Goal: Information Seeking & Learning: Learn about a topic

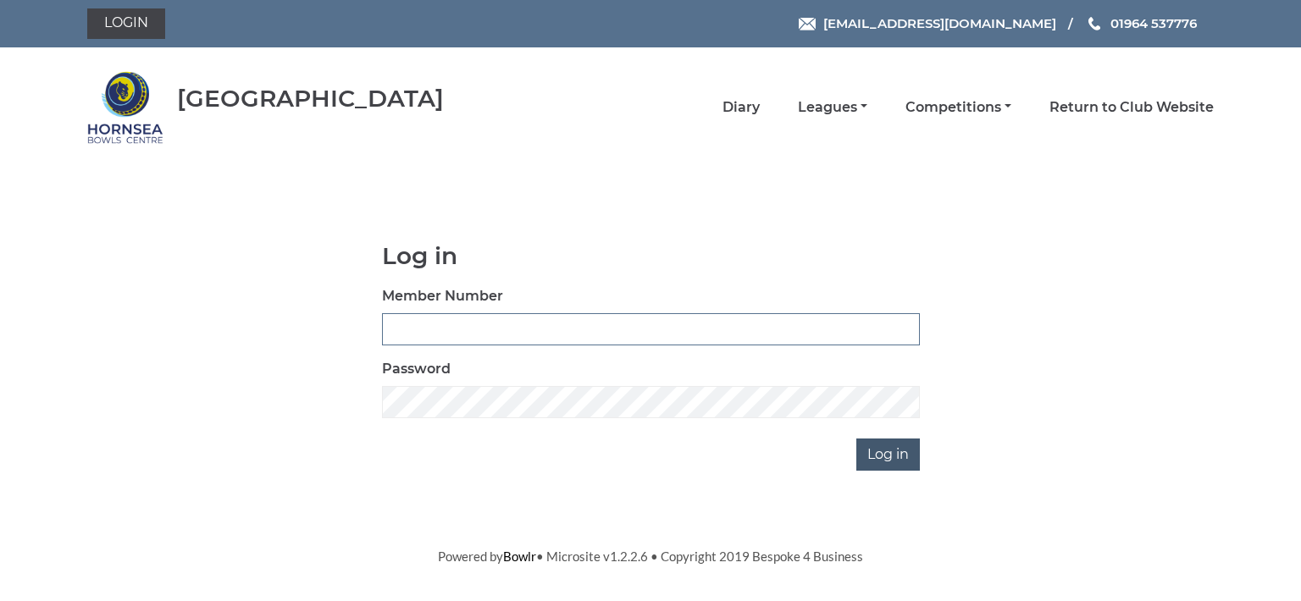
type input "0713"
click at [893, 447] on input "Log in" at bounding box center [888, 455] width 64 height 32
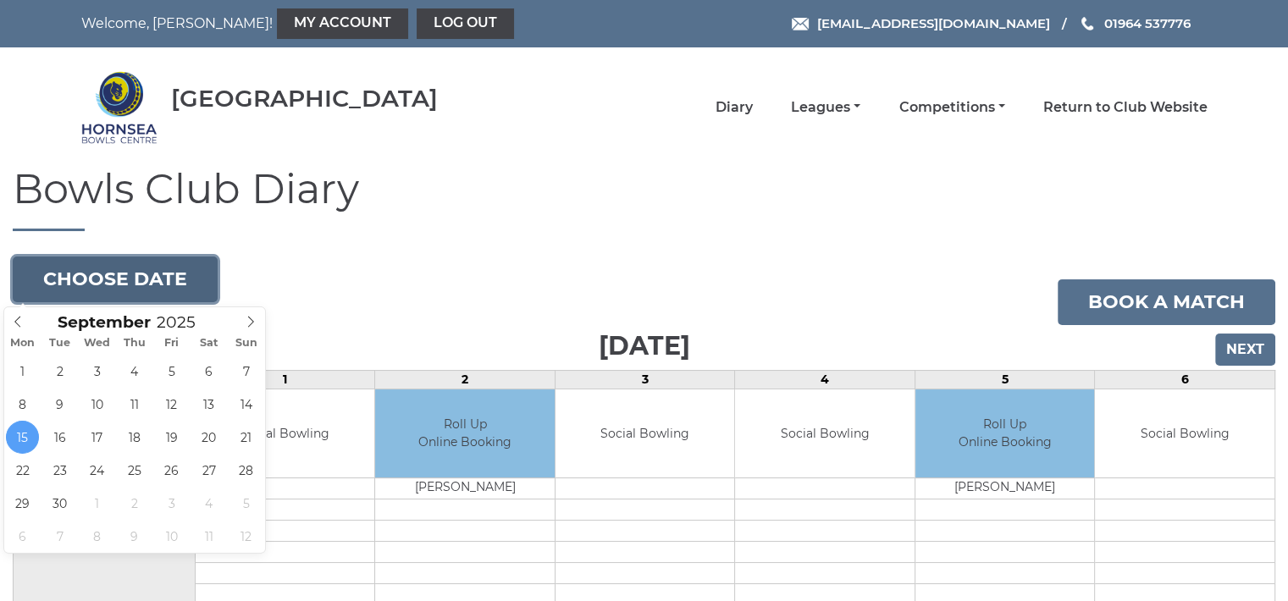
click at [171, 269] on button "Choose date" at bounding box center [115, 280] width 205 height 46
type input "[DATE]"
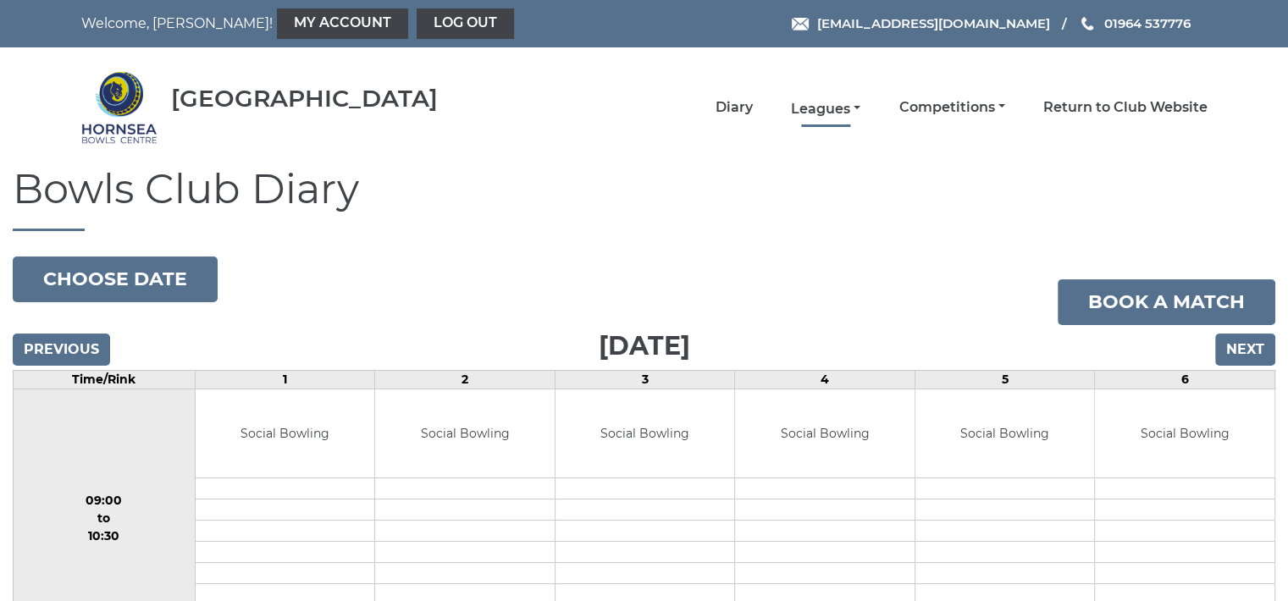
click at [831, 103] on link "Leagues" at bounding box center [825, 109] width 69 height 19
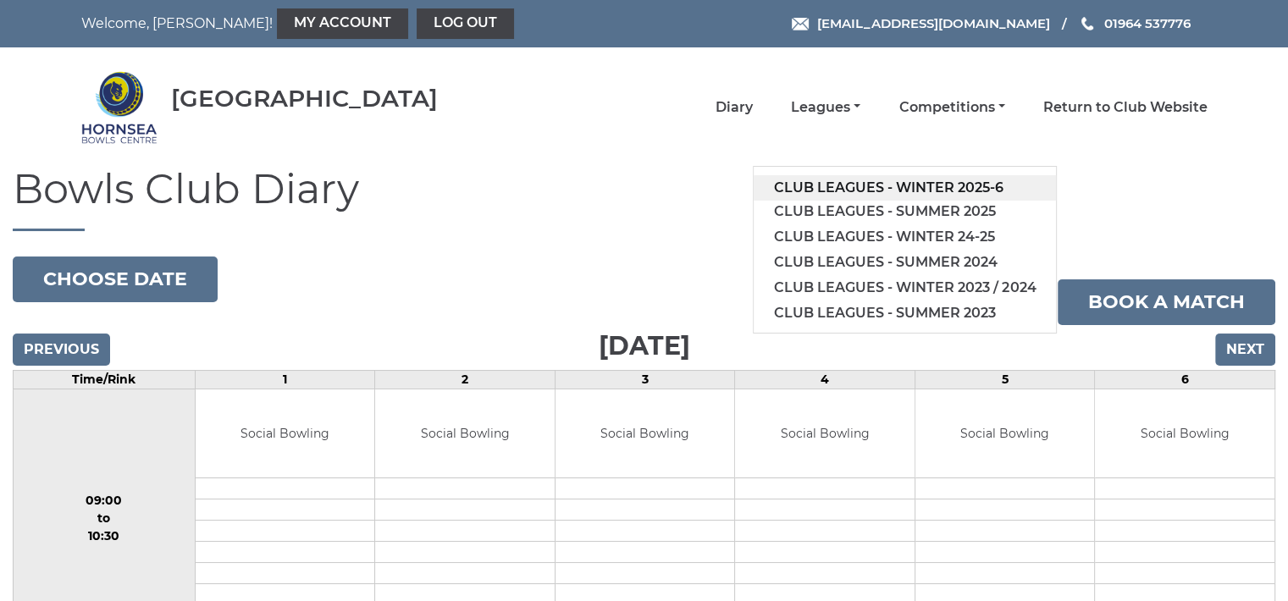
click at [860, 180] on link "Club leagues - Winter 2025-6" at bounding box center [905, 187] width 302 height 25
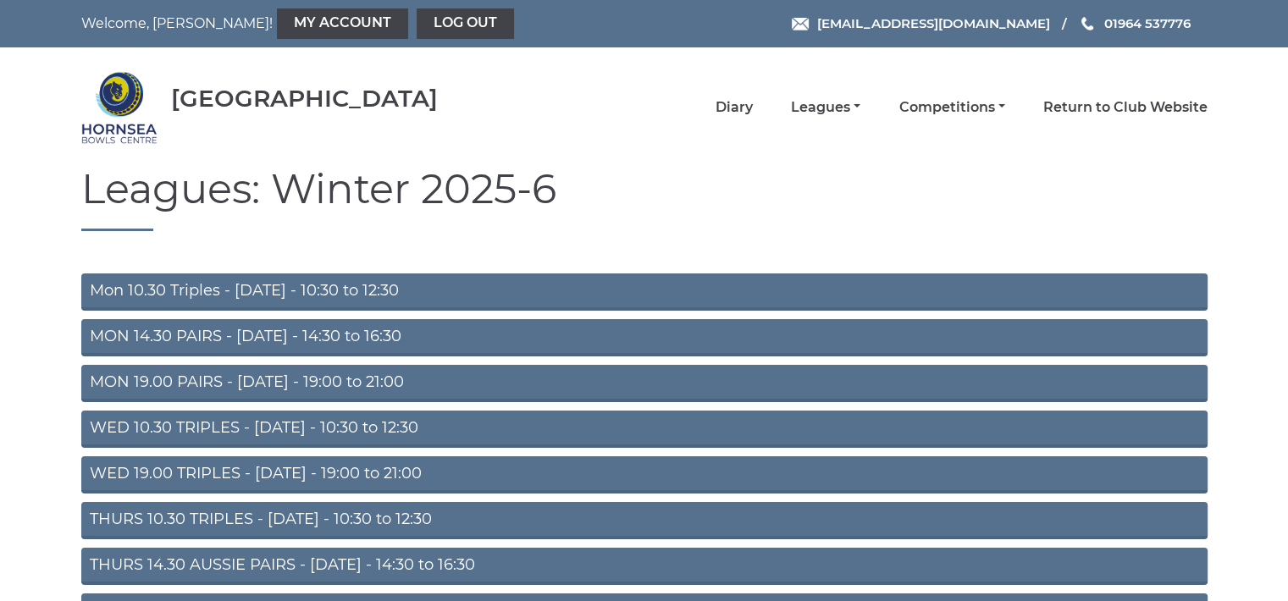
click at [318, 292] on link "Mon 10.30 Triples - Monday - 10:30 to 12:30" at bounding box center [644, 292] width 1127 height 37
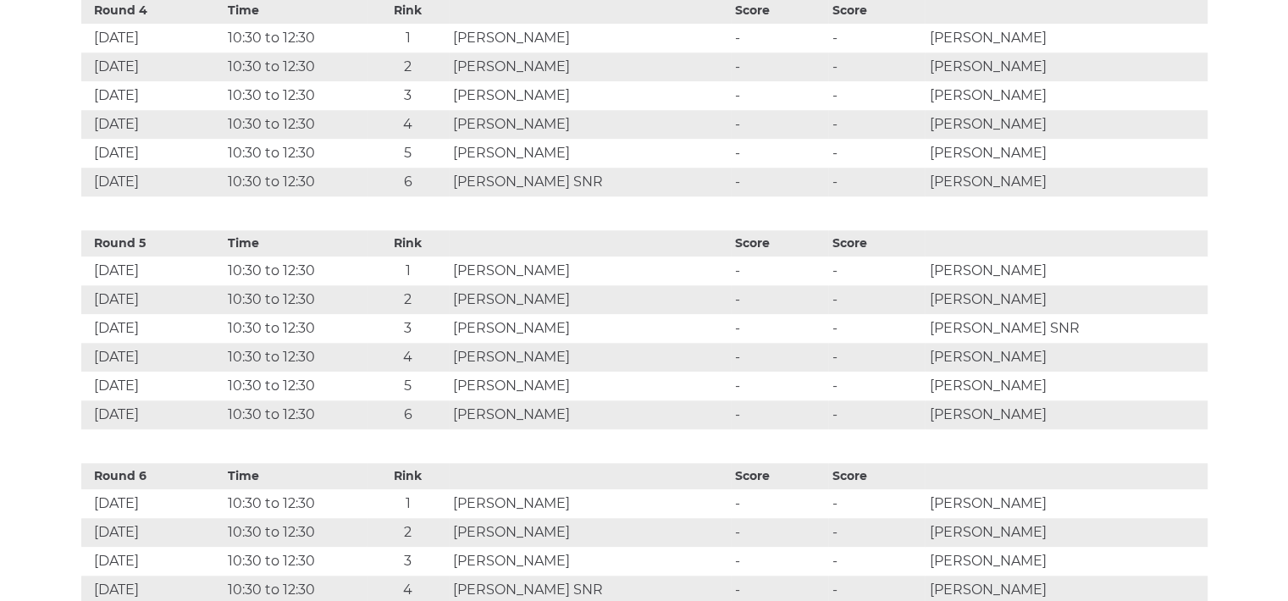
scroll to position [1717, 0]
